Goal: Task Accomplishment & Management: Use online tool/utility

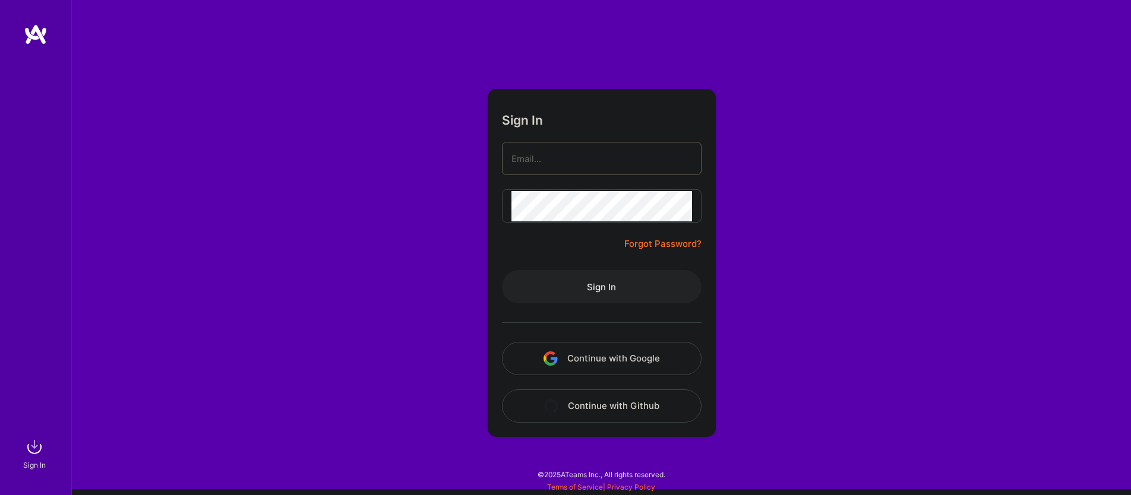
type input "[EMAIL_ADDRESS][DOMAIN_NAME]"
click at [575, 285] on button "Sign In" at bounding box center [602, 286] width 200 height 33
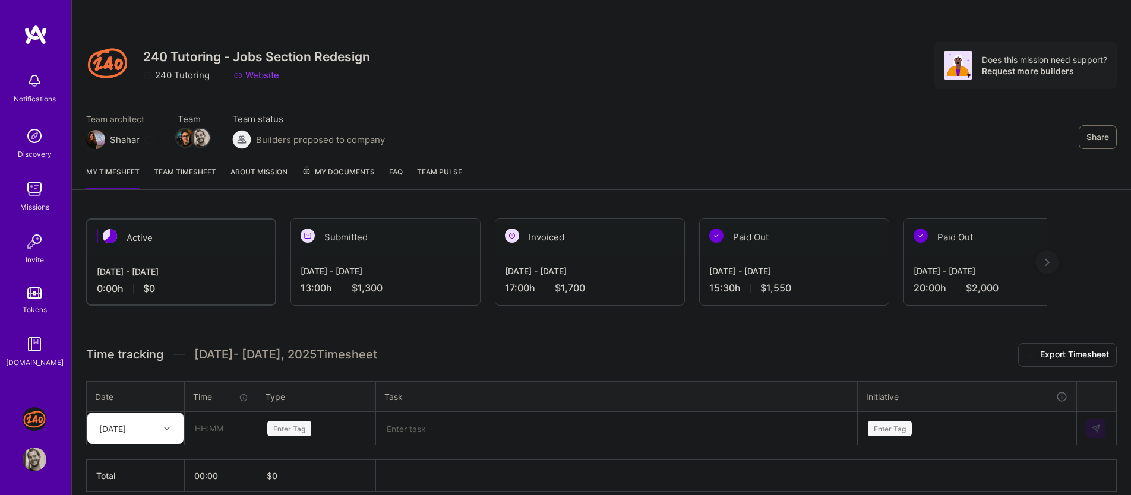
scroll to position [55, 0]
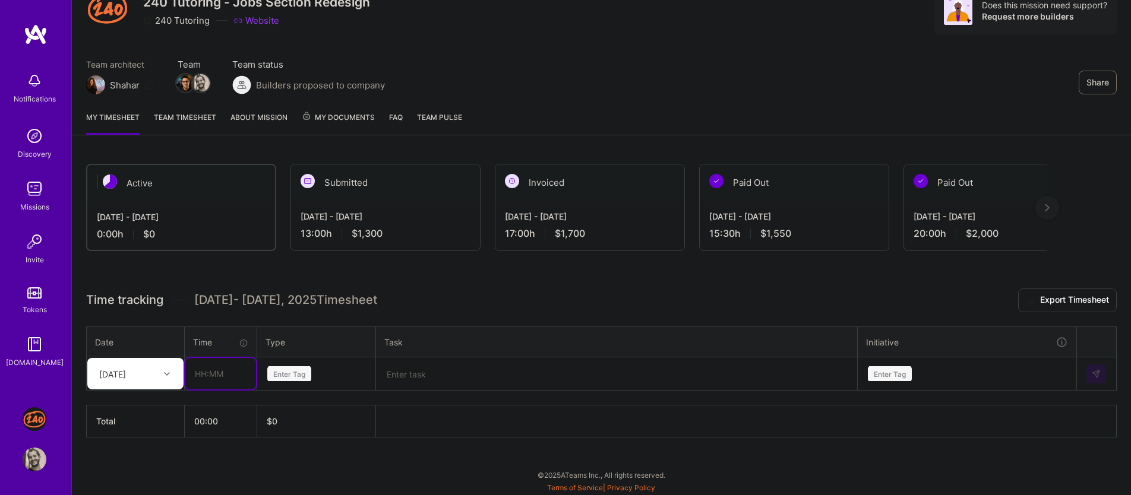
click at [236, 373] on input "text" at bounding box center [220, 373] width 71 height 31
type input "01:30"
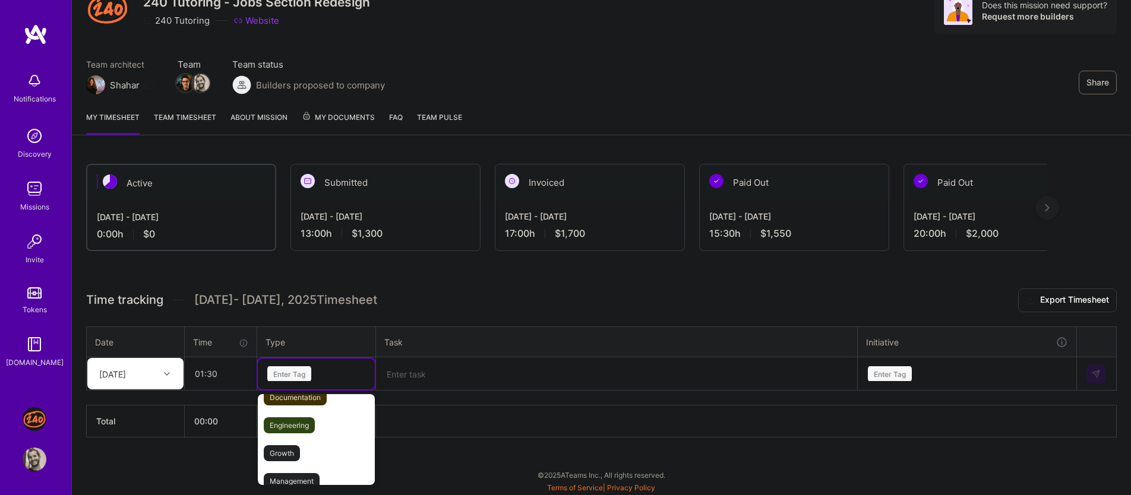
scroll to position [80, 0]
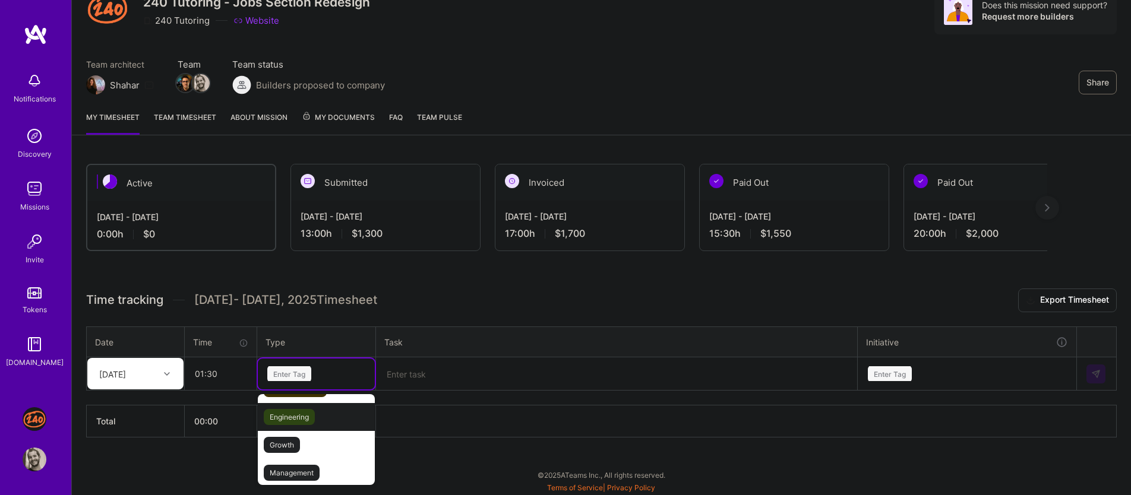
click at [302, 417] on span "Engineering" at bounding box center [289, 417] width 51 height 16
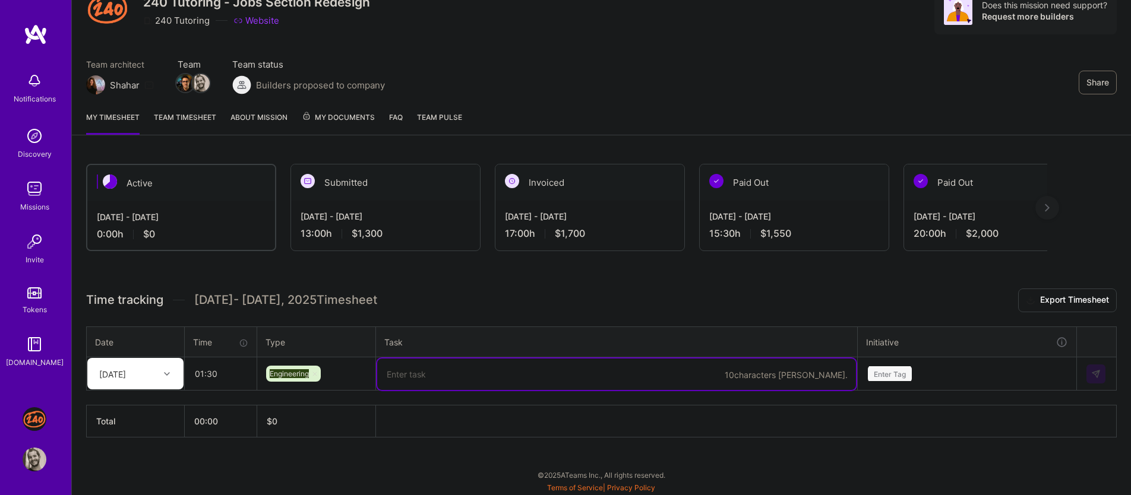
click at [456, 372] on textarea at bounding box center [616, 374] width 479 height 31
type textarea "ק"
type textarea "Local setup"
click at [919, 370] on div "Enter Tag" at bounding box center [966, 373] width 217 height 31
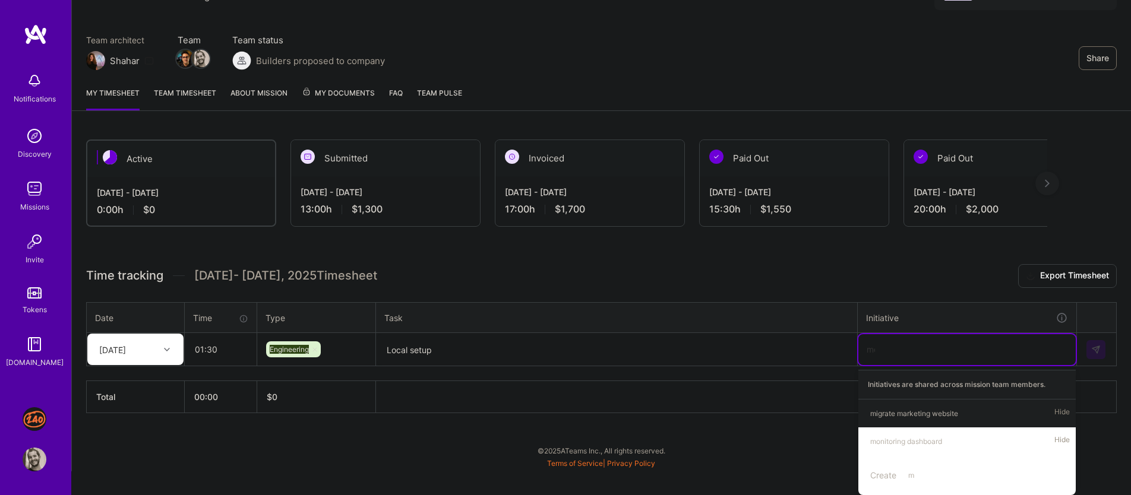
scroll to position [55, 0]
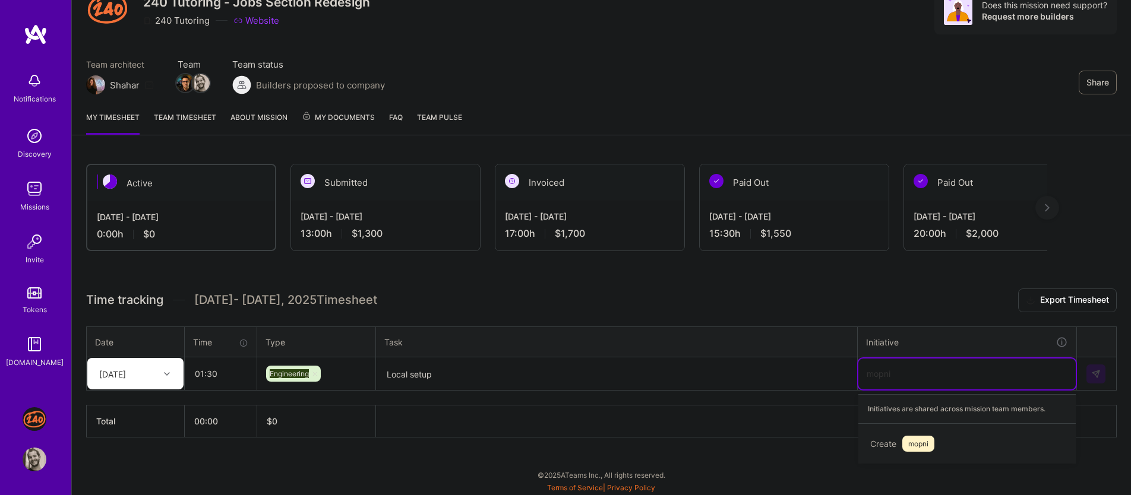
type input "mopni"
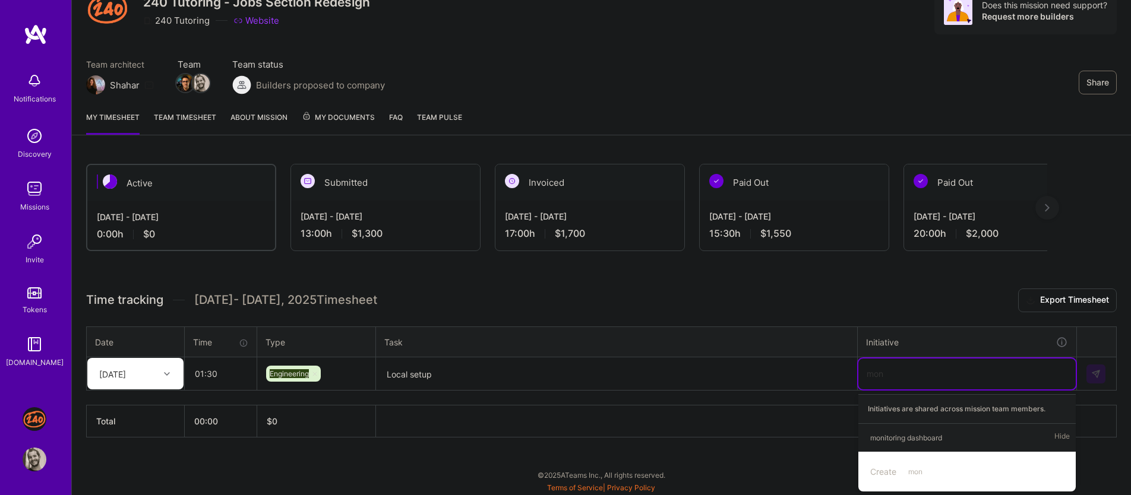
type input "moni"
click at [916, 434] on div "monitoring dashboard" at bounding box center [906, 438] width 72 height 12
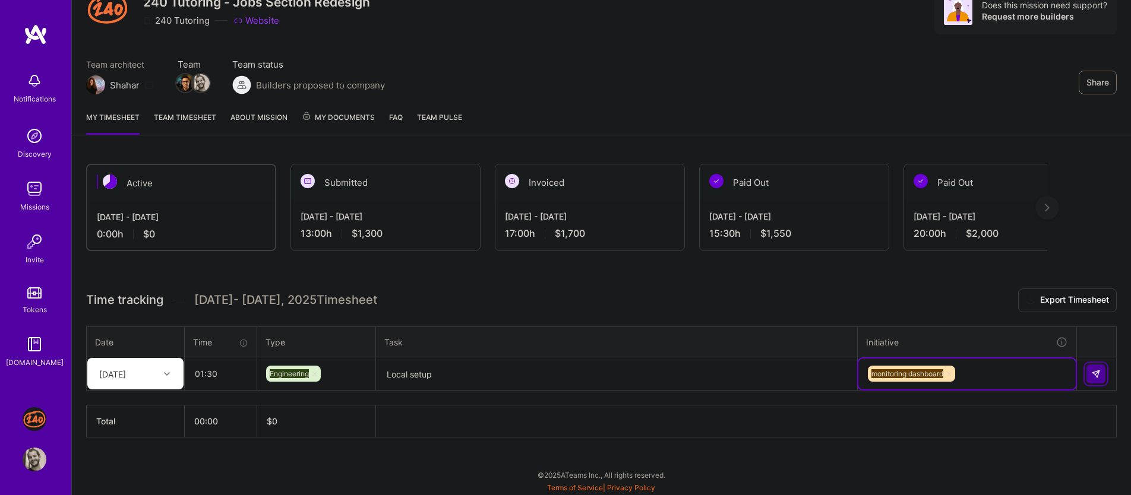
click at [1097, 374] on img at bounding box center [1096, 375] width 10 height 10
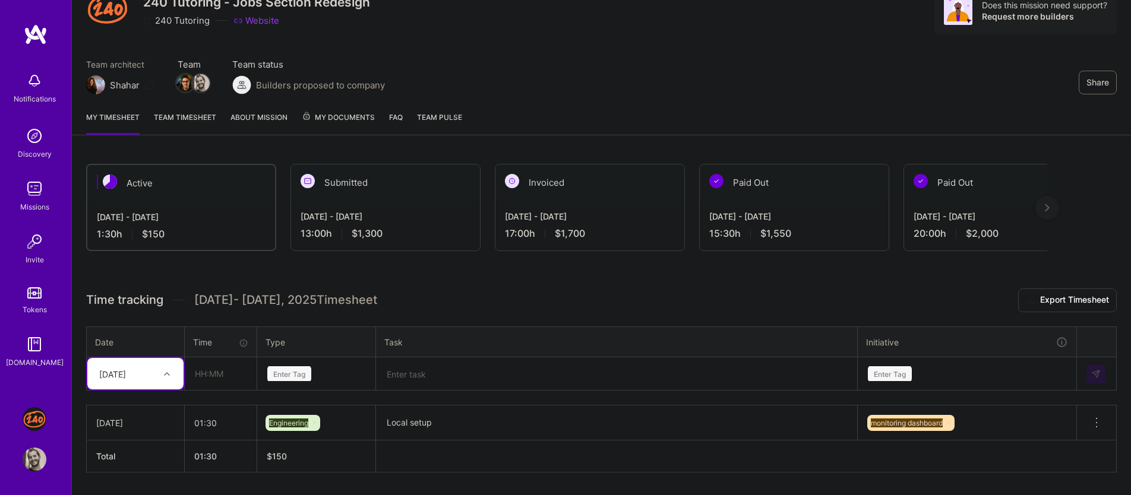
scroll to position [61, 0]
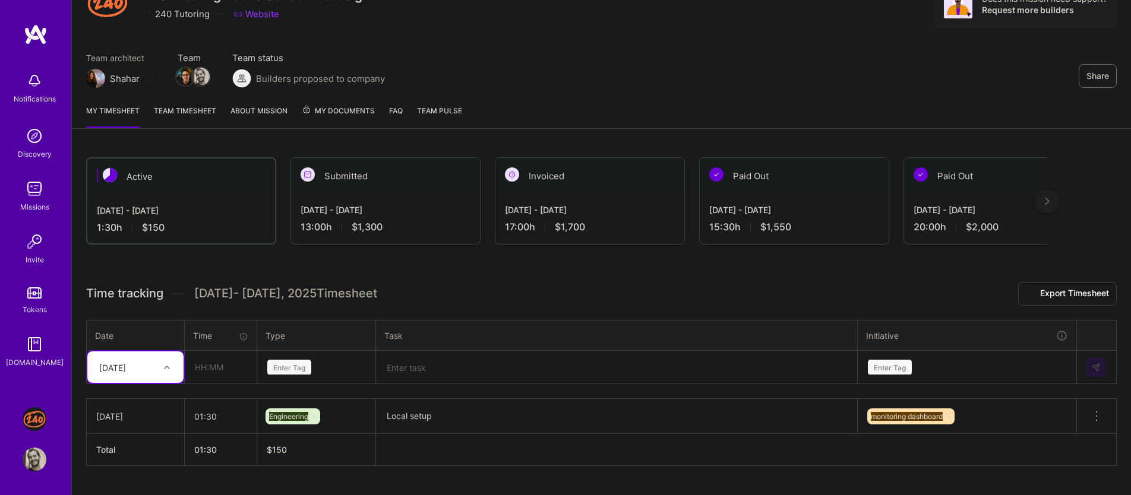
click at [165, 412] on div "[DATE]" at bounding box center [135, 417] width 78 height 12
click at [167, 419] on div "[DATE]" at bounding box center [135, 417] width 78 height 12
click at [1091, 417] on icon at bounding box center [1097, 416] width 14 height 14
click at [148, 400] on td "[DATE]" at bounding box center [136, 416] width 98 height 35
click at [129, 422] on div "[DATE]" at bounding box center [135, 417] width 78 height 12
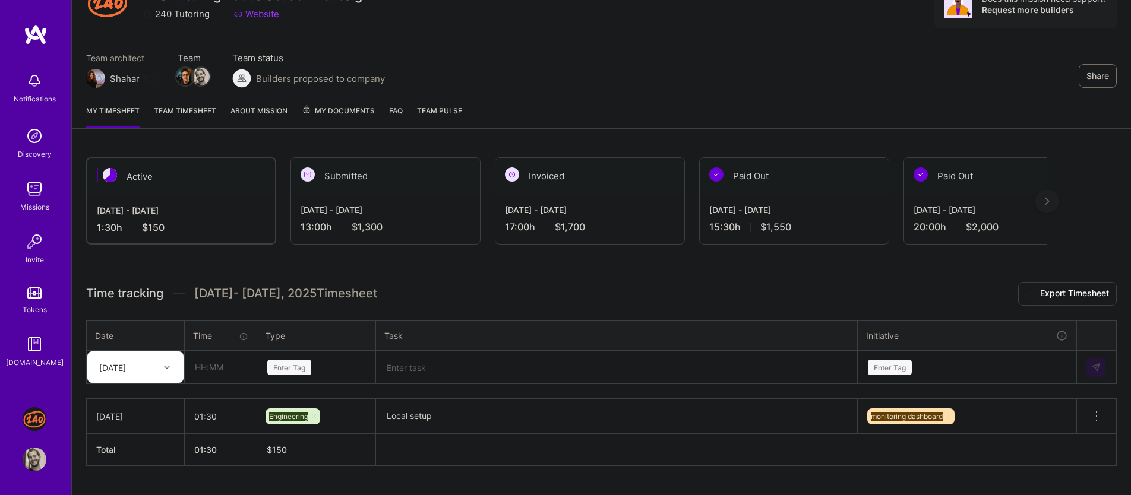
click at [129, 422] on div "[DATE]" at bounding box center [135, 417] width 78 height 12
click at [588, 412] on textarea "Local setup" at bounding box center [616, 416] width 479 height 33
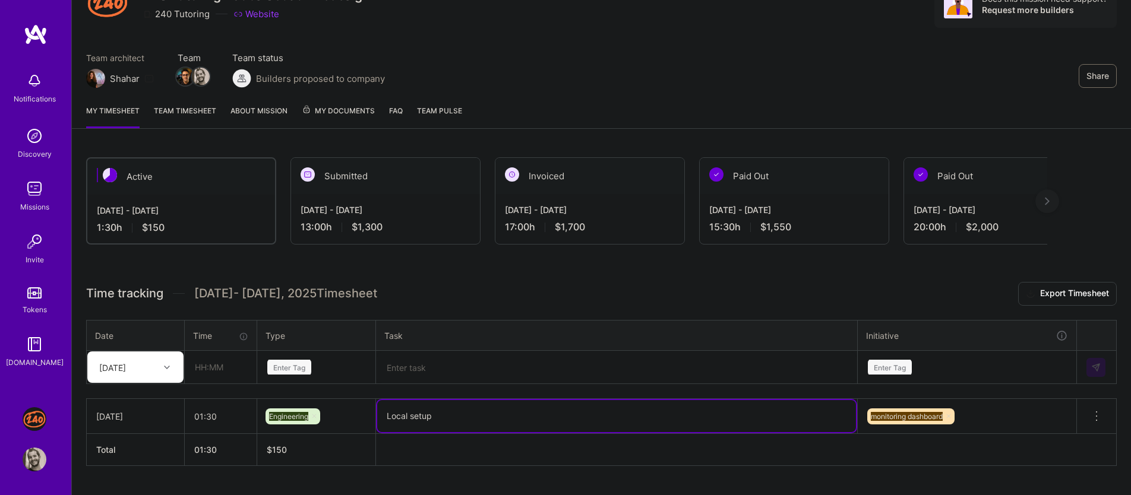
click at [588, 412] on textarea "Local setup" at bounding box center [616, 416] width 479 height 32
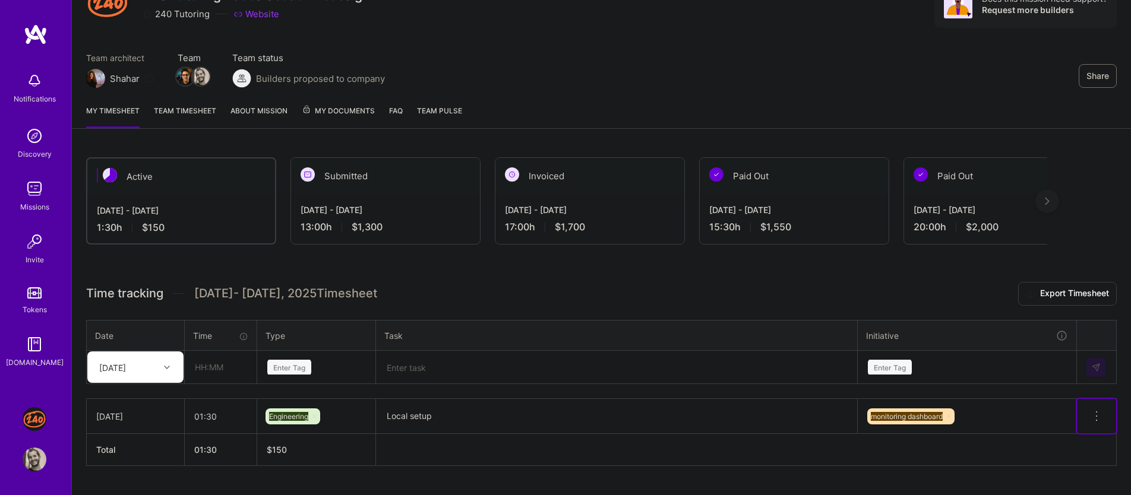
click at [1096, 422] on span at bounding box center [1097, 420] width 14 height 10
click at [1072, 435] on button "Delete row" at bounding box center [1068, 436] width 62 height 29
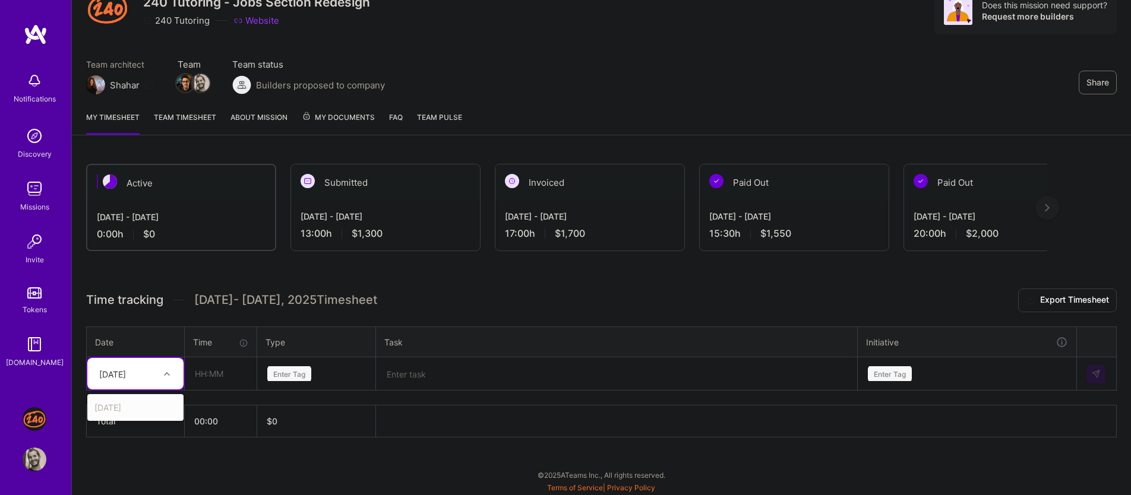
click at [161, 367] on div at bounding box center [168, 374] width 18 height 15
click at [144, 402] on div "[DATE]" at bounding box center [135, 408] width 96 height 22
click at [213, 375] on input "text" at bounding box center [220, 373] width 71 height 31
type input "01:30"
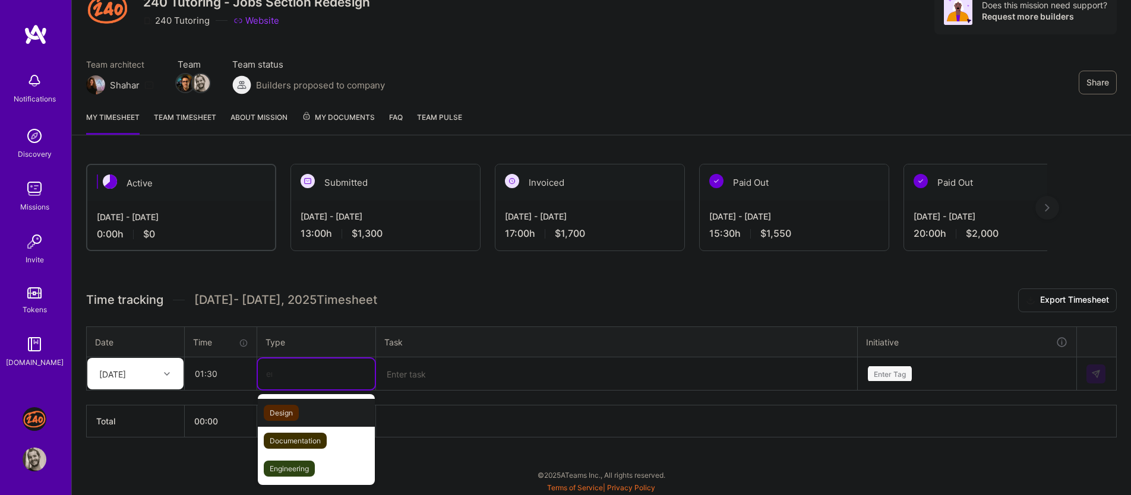
type input "eng"
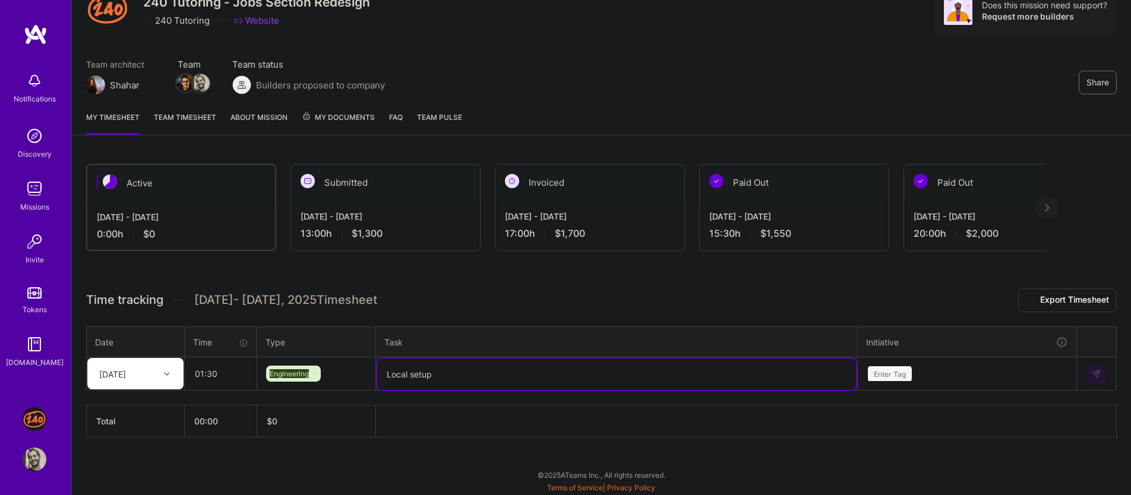
type textarea "Local setup"
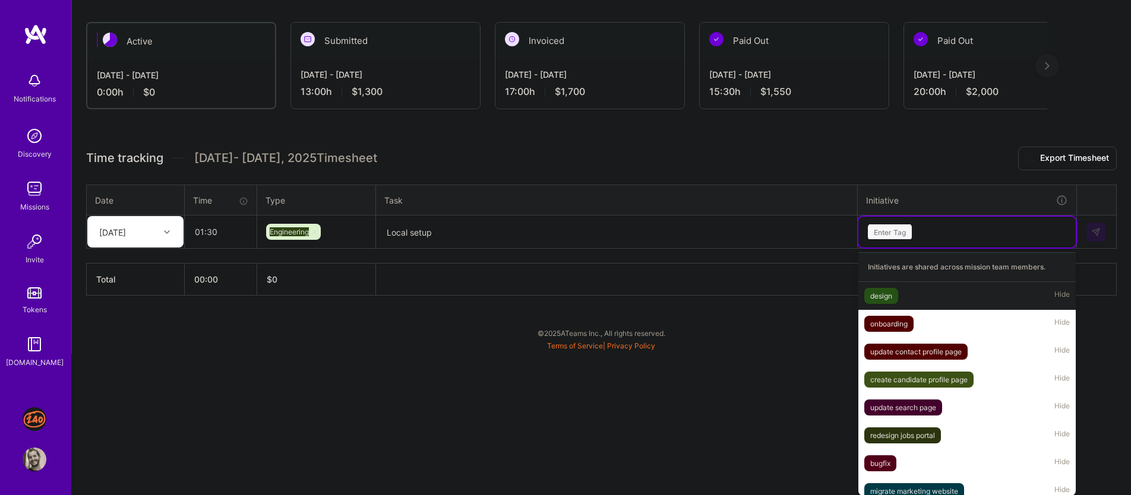
paste input "Local setup"
type input "Local setup"
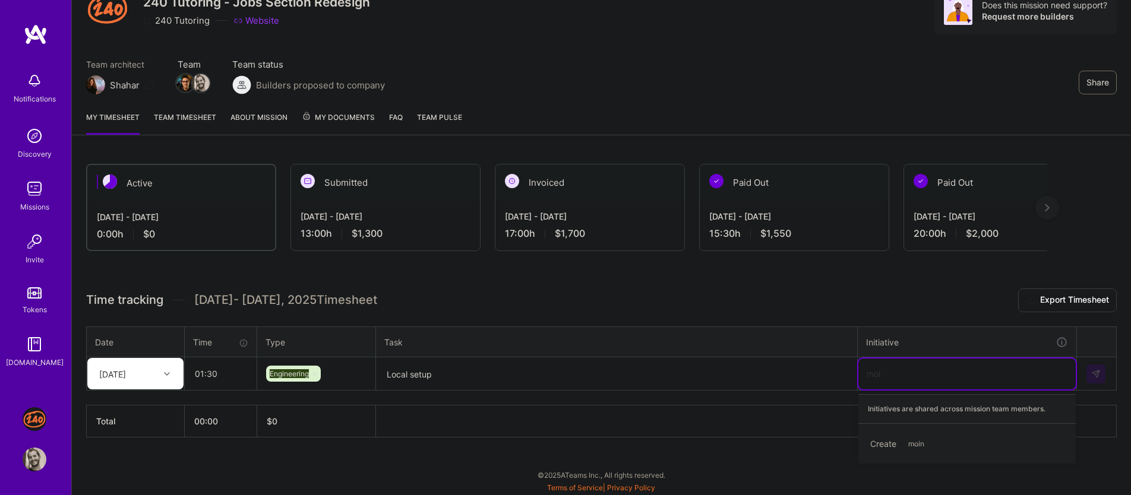
type input "mo"
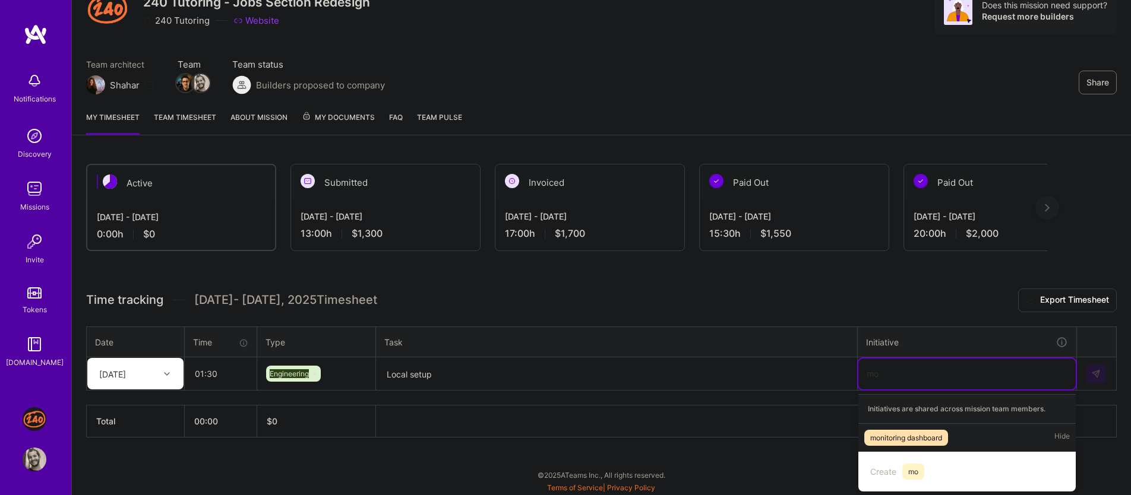
click at [951, 437] on div "monitoring dashboard Hide" at bounding box center [966, 438] width 217 height 28
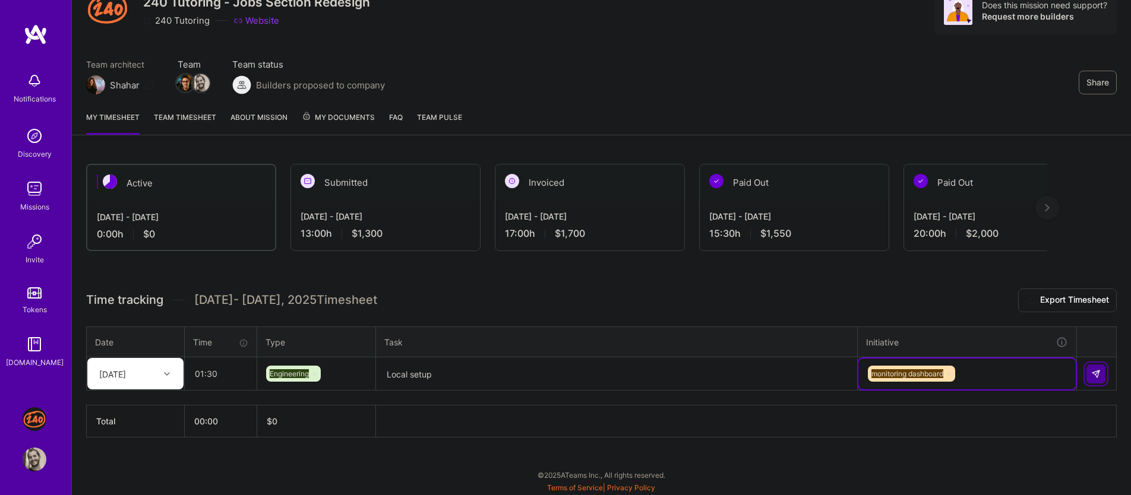
click at [1100, 371] on button at bounding box center [1096, 374] width 19 height 19
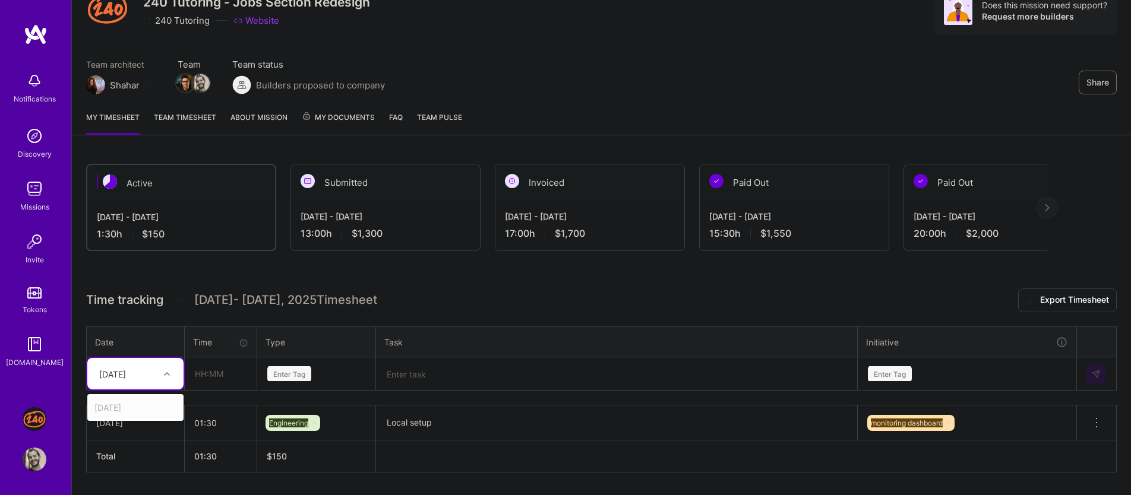
click at [152, 378] on div "[DATE]" at bounding box center [126, 374] width 66 height 20
click at [144, 400] on div "[DATE]" at bounding box center [135, 408] width 96 height 22
